Goal: Task Accomplishment & Management: Complete application form

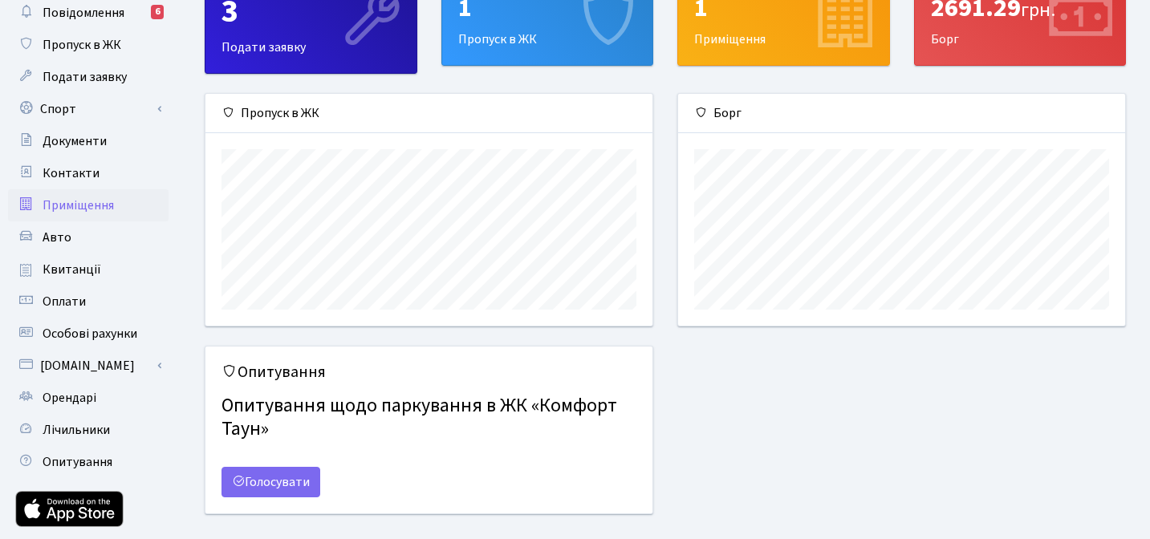
scroll to position [89, 0]
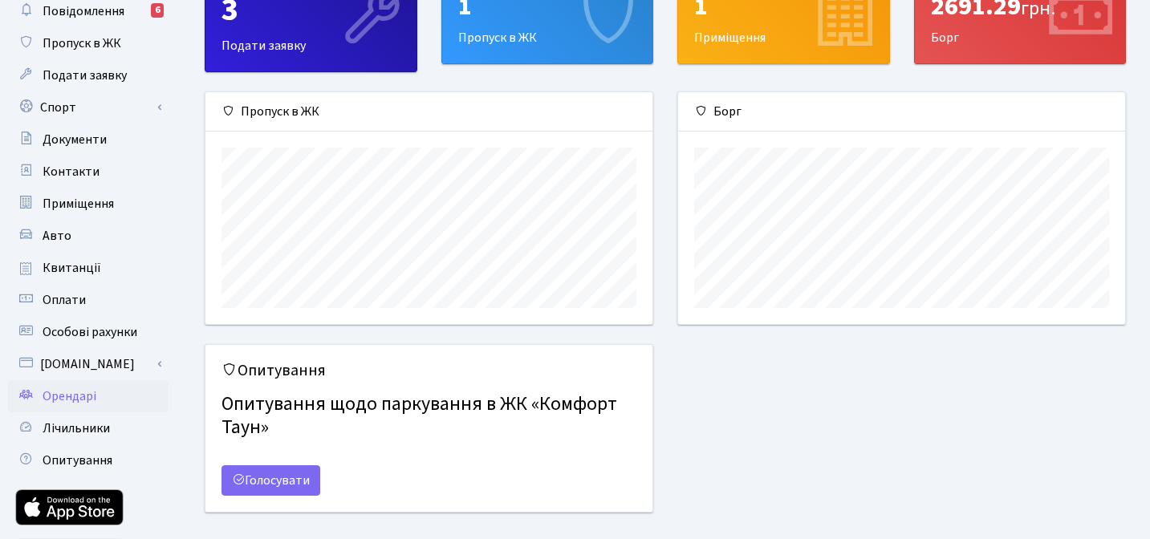
click at [112, 402] on link "Орендарі" at bounding box center [88, 396] width 161 height 32
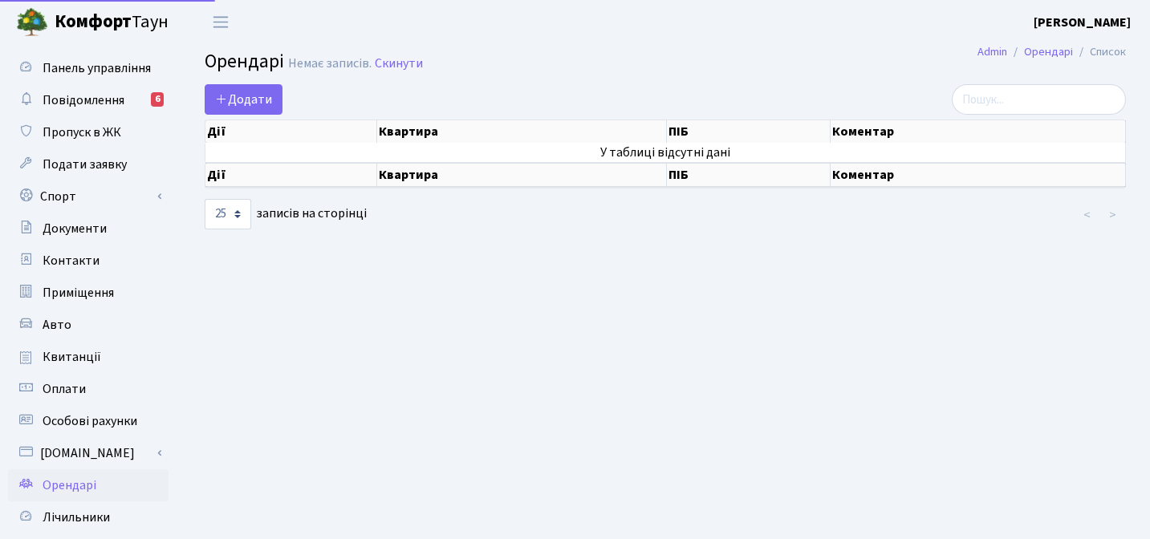
select select "25"
click at [266, 97] on span "Додати" at bounding box center [243, 100] width 57 height 18
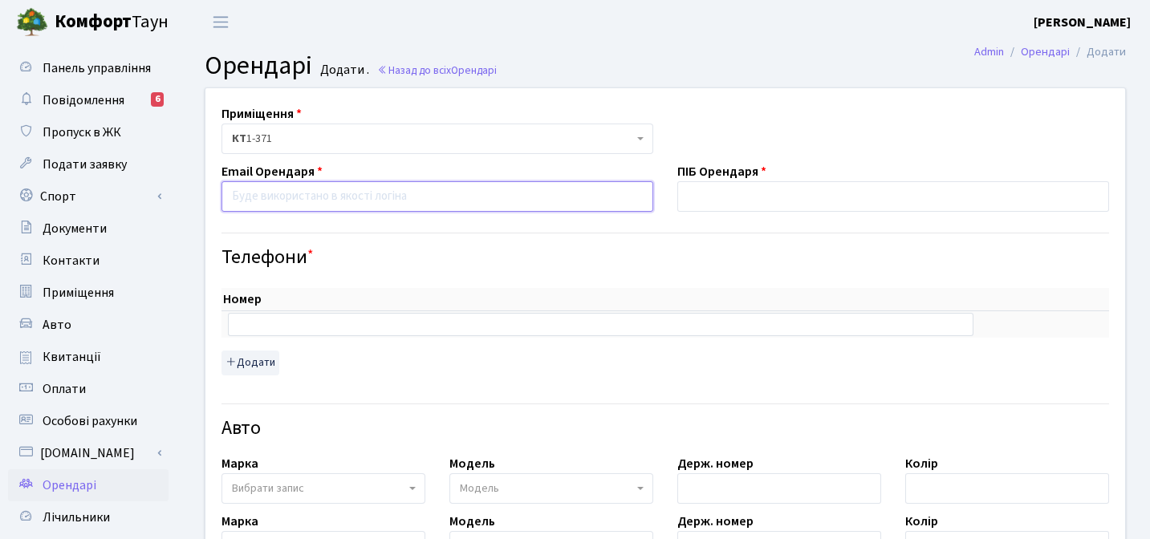
click at [434, 197] on input "email" at bounding box center [438, 196] width 432 height 30
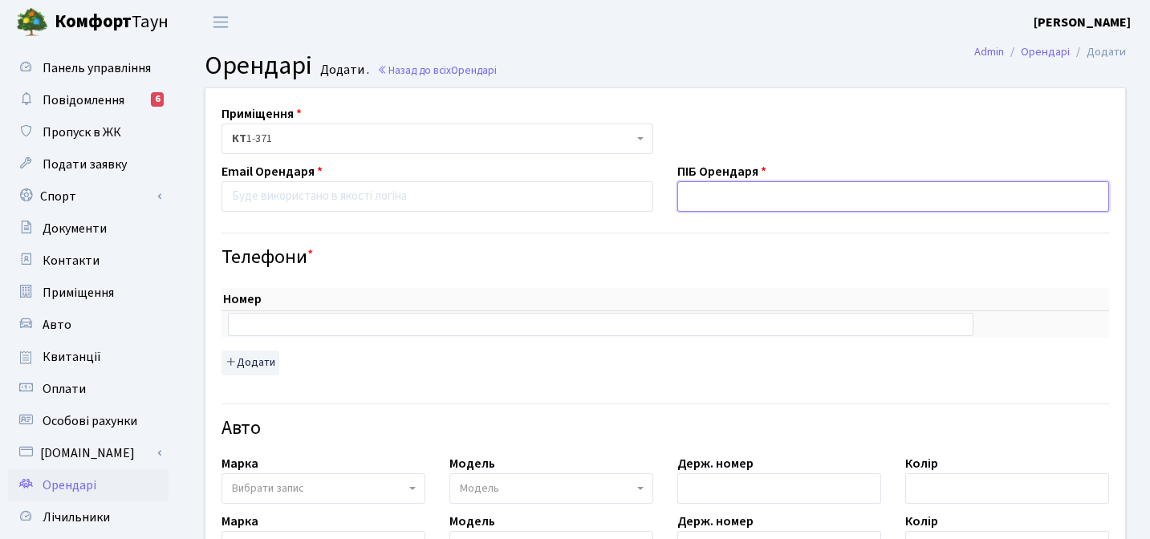
click at [710, 194] on input "text" at bounding box center [893, 196] width 432 height 30
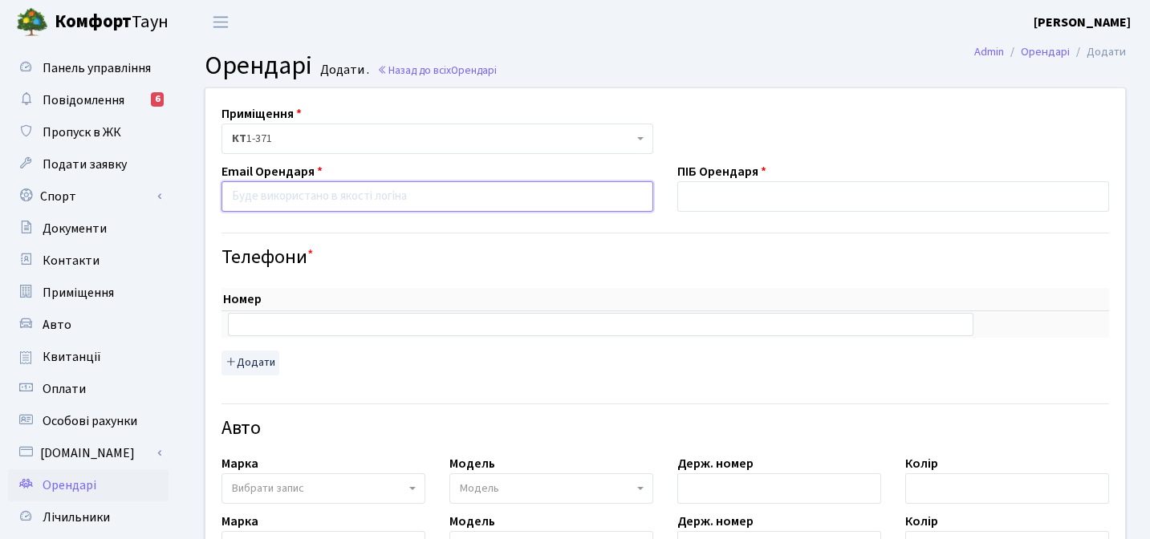
click at [566, 205] on input "email" at bounding box center [438, 196] width 432 height 30
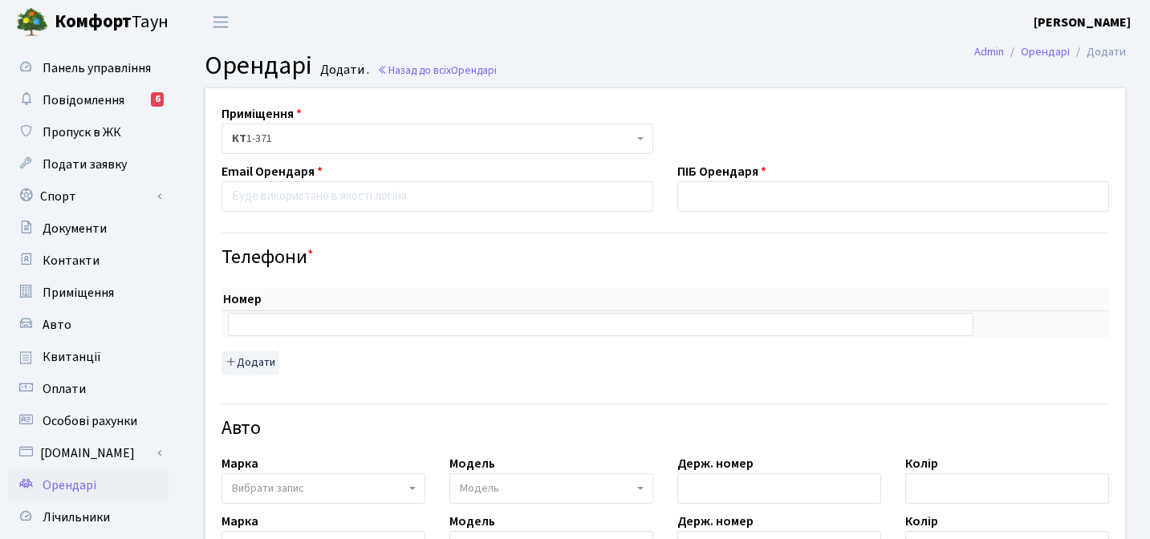
click at [599, 134] on span "КТ 1-371" at bounding box center [432, 139] width 401 height 16
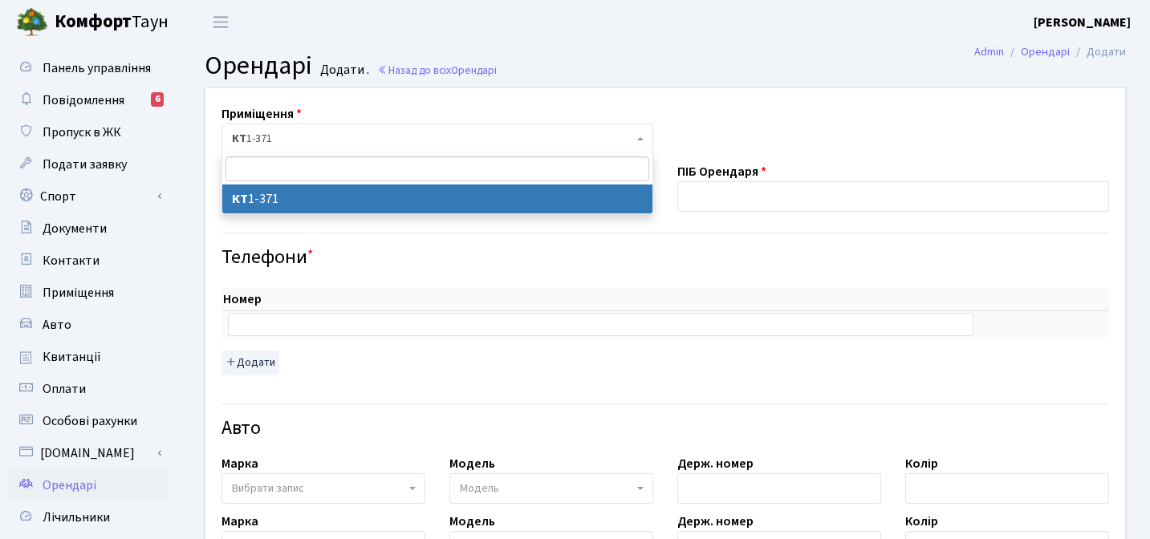
click at [758, 112] on div "Приміщення <b>КТ</b>&nbsp;&nbsp;&nbsp;&nbsp;1-371 КТ 1-371 Email Орендаря ПІБ О…" at bounding box center [665, 535] width 944 height 894
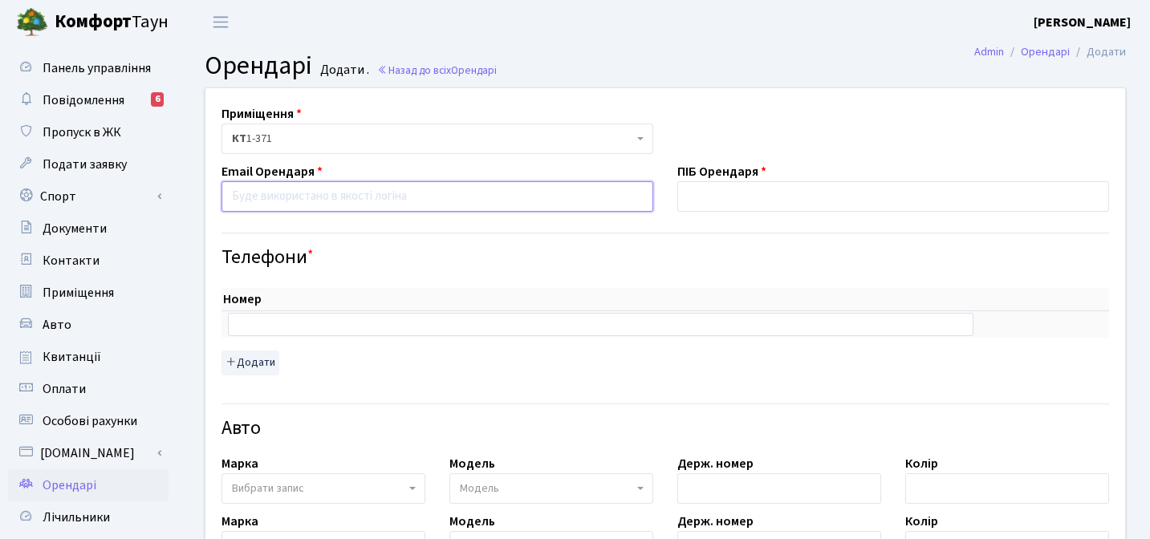
click at [598, 205] on input "email" at bounding box center [438, 196] width 432 height 30
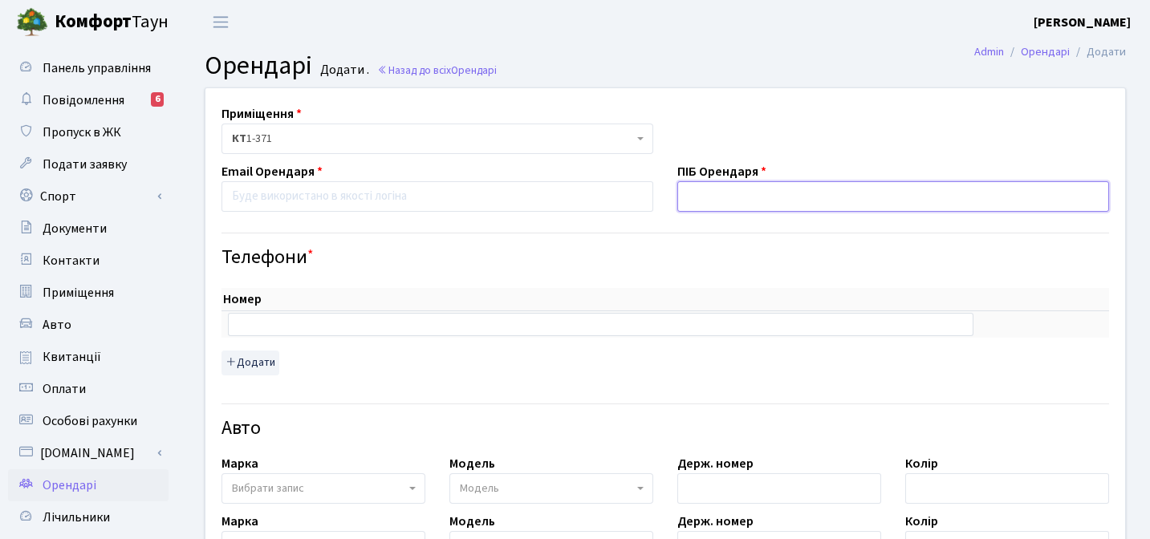
click at [734, 196] on input "text" at bounding box center [893, 196] width 432 height 30
type input "$"
